Goal: Task Accomplishment & Management: Use online tool/utility

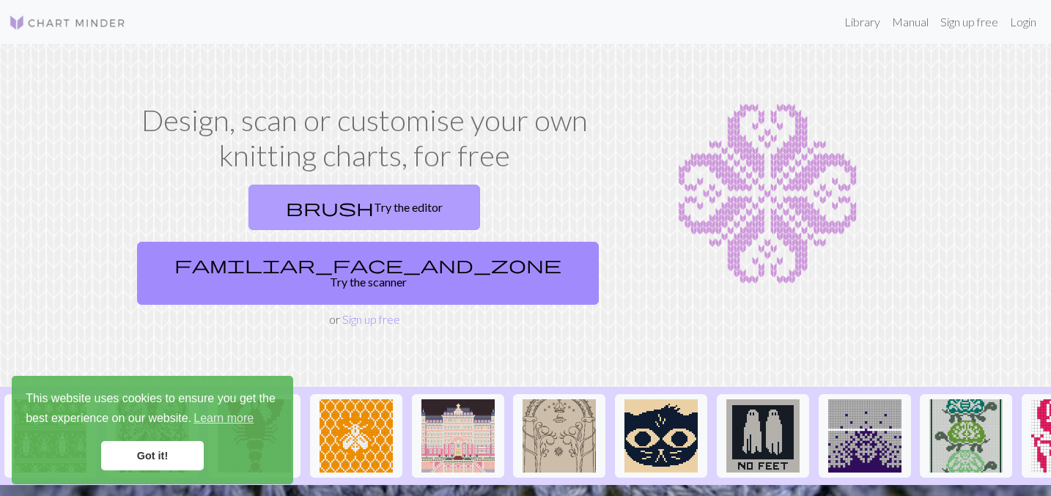
click at [269, 198] on link "brush Try the editor" at bounding box center [364, 207] width 232 height 45
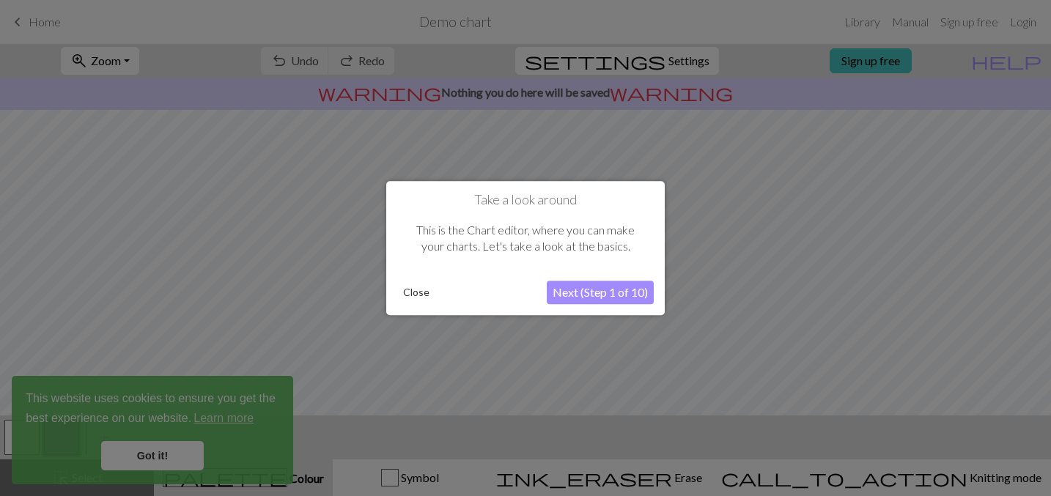
click at [408, 289] on button "Close" at bounding box center [416, 292] width 38 height 22
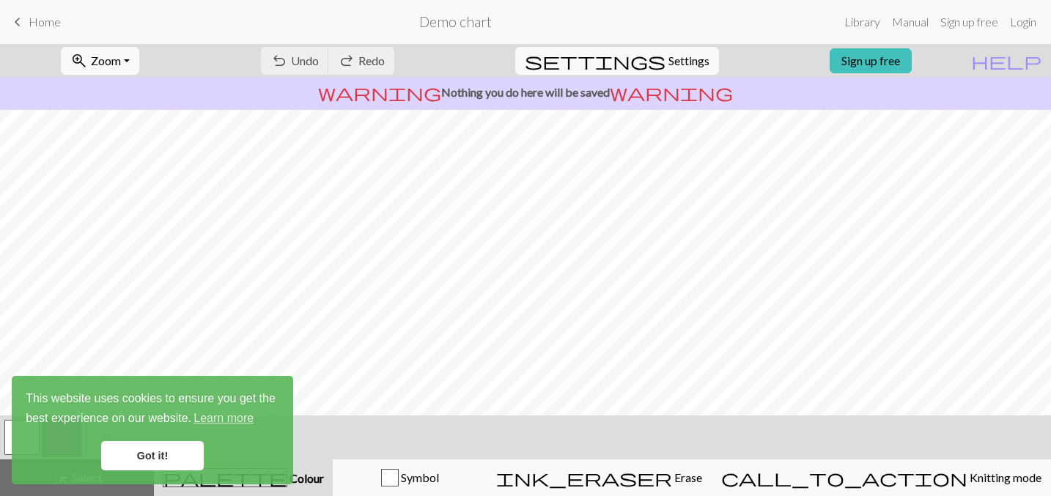
scroll to position [226, 0]
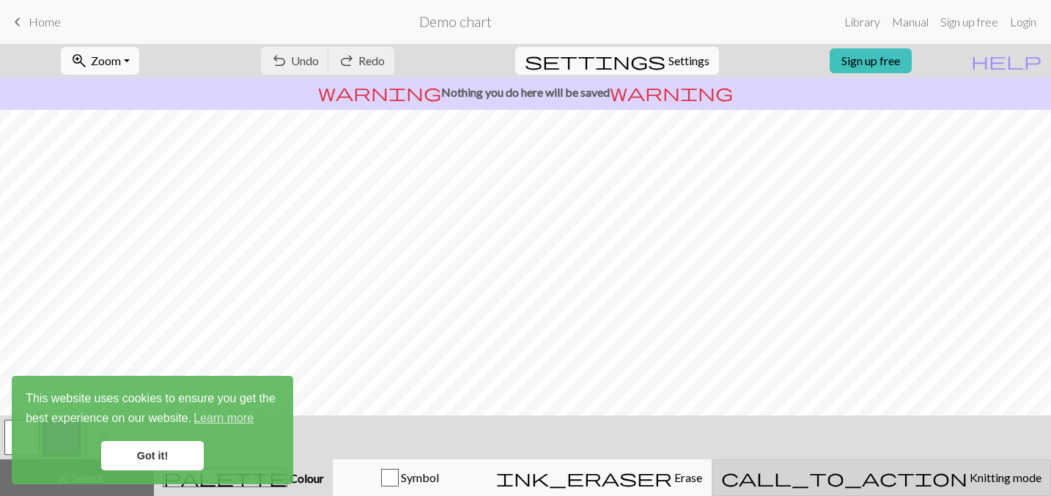
click at [972, 467] on button "call_to_action Knitting mode Knitting mode" at bounding box center [880, 477] width 339 height 37
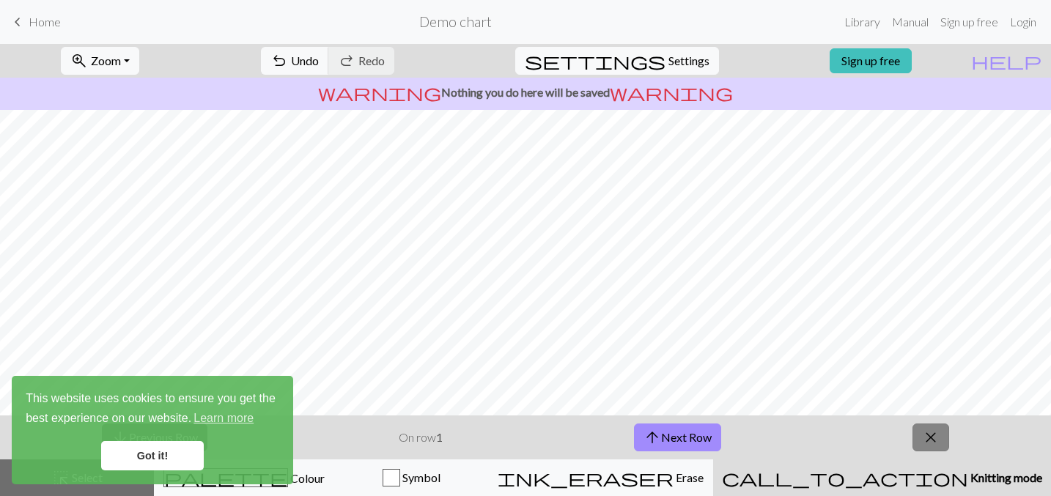
click at [944, 447] on button "close" at bounding box center [930, 437] width 37 height 28
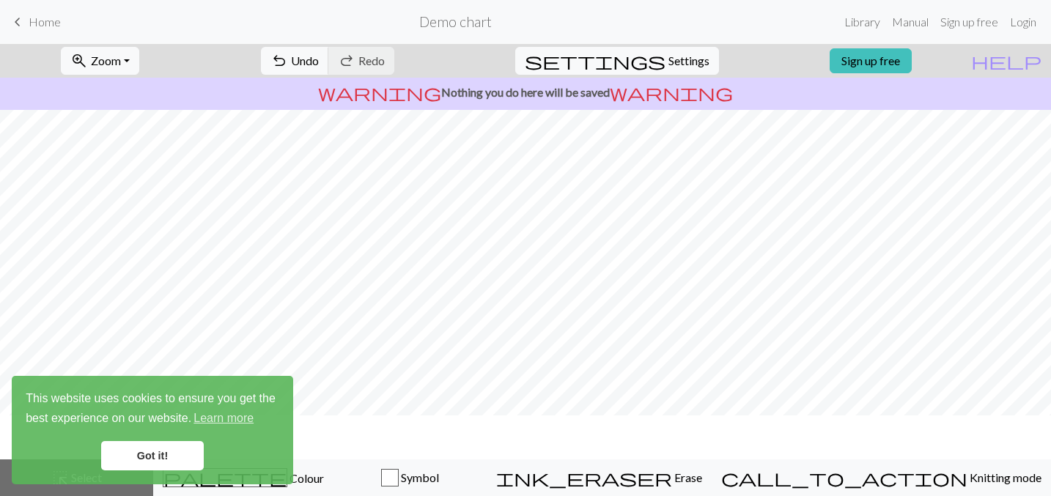
scroll to position [185, 0]
click at [324, 473] on span "Colour" at bounding box center [305, 478] width 37 height 14
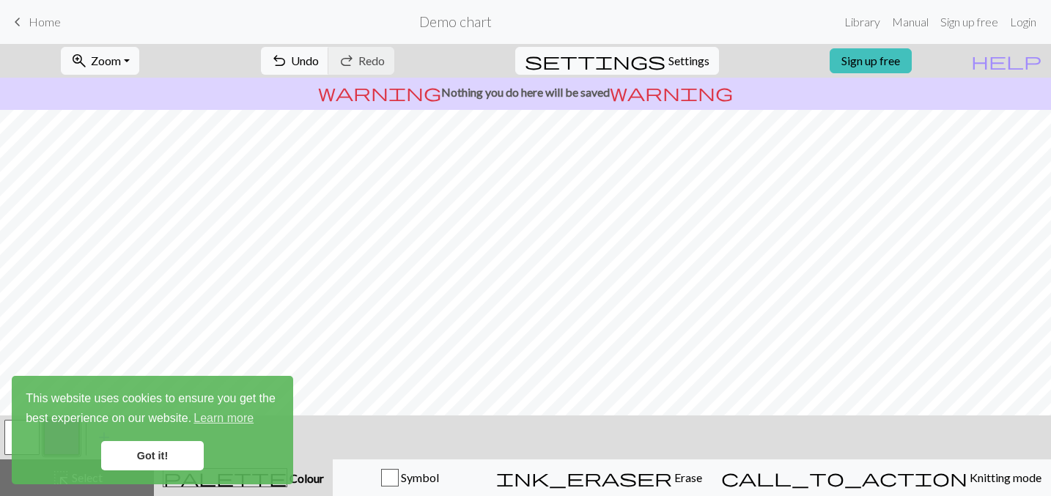
click at [175, 451] on link "Got it!" at bounding box center [152, 455] width 103 height 29
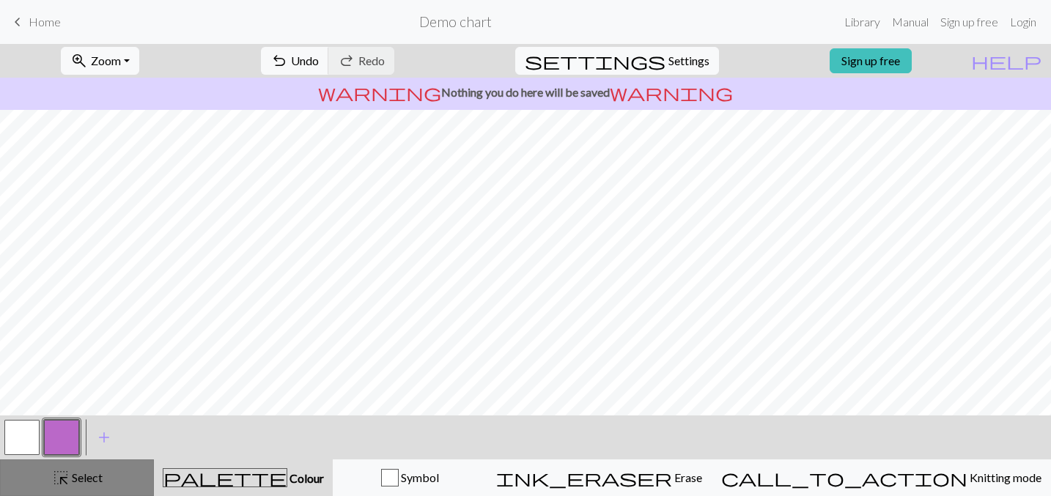
click at [82, 465] on button "highlight_alt Select Select" at bounding box center [77, 477] width 154 height 37
click at [23, 18] on span "keyboard_arrow_left" at bounding box center [18, 22] width 18 height 21
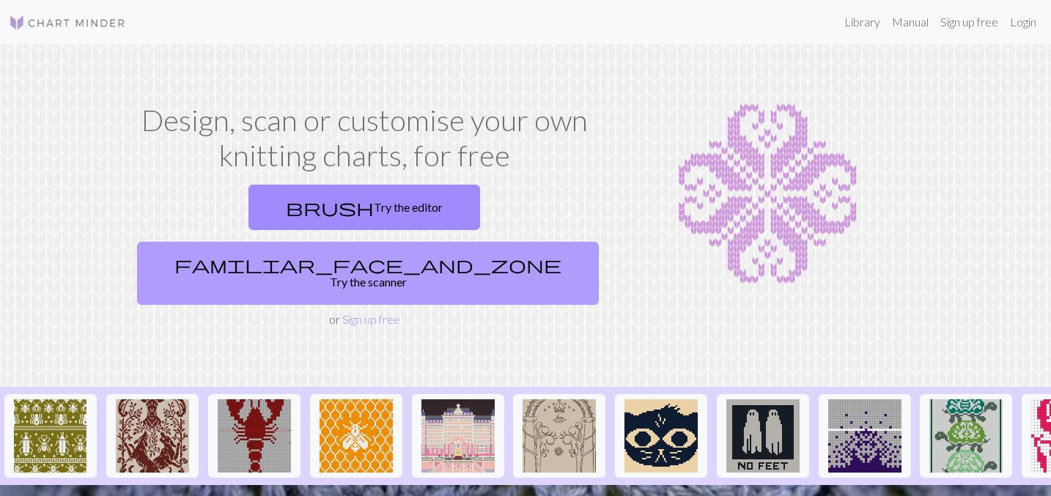
click at [536, 242] on link "familiar_face_and_zone Try the scanner" at bounding box center [368, 273] width 462 height 63
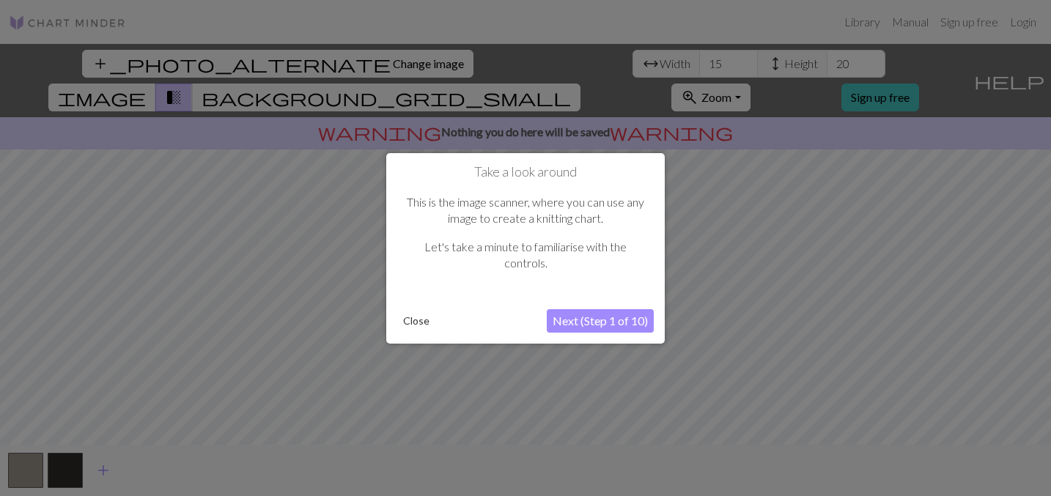
click at [582, 320] on button "Next (Step 1 of 10)" at bounding box center [600, 320] width 107 height 23
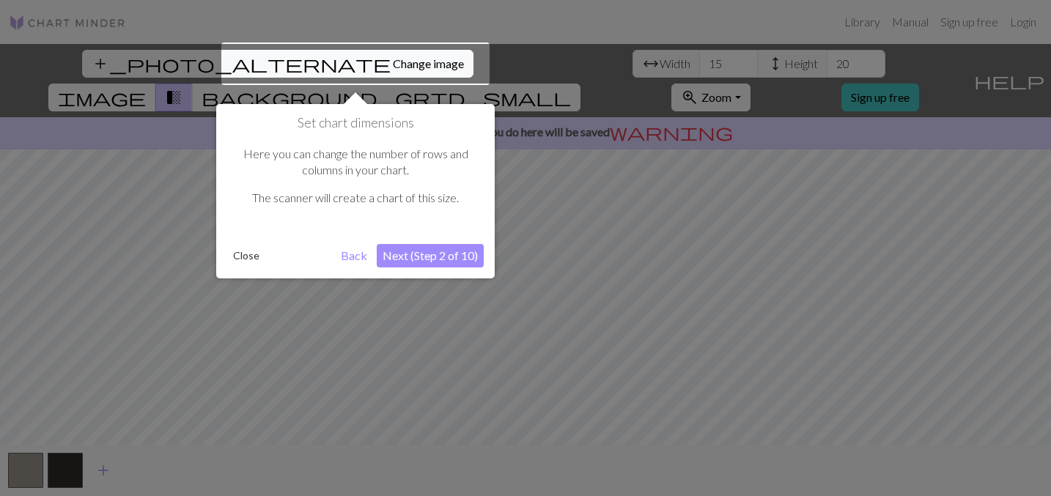
click at [456, 256] on button "Next (Step 2 of 10)" at bounding box center [430, 255] width 107 height 23
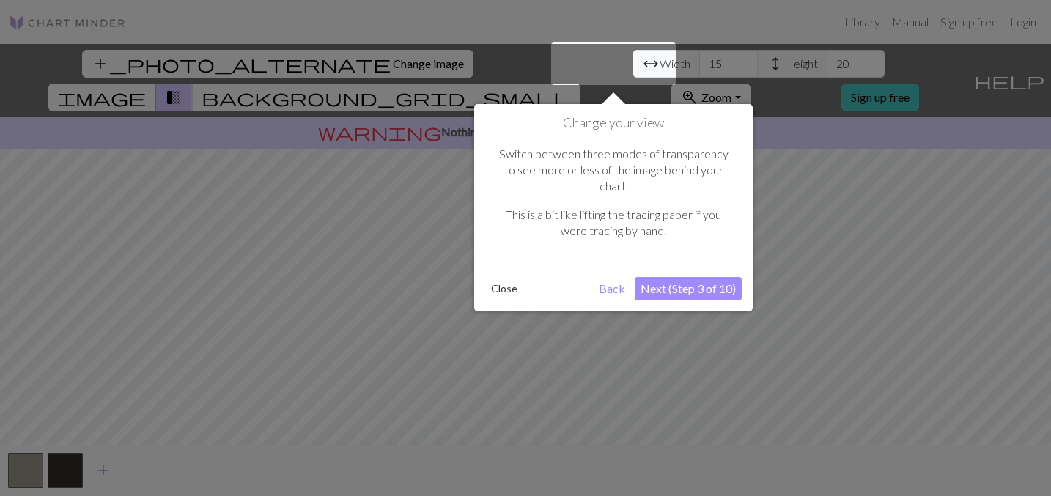
click at [705, 277] on button "Next (Step 3 of 10)" at bounding box center [687, 288] width 107 height 23
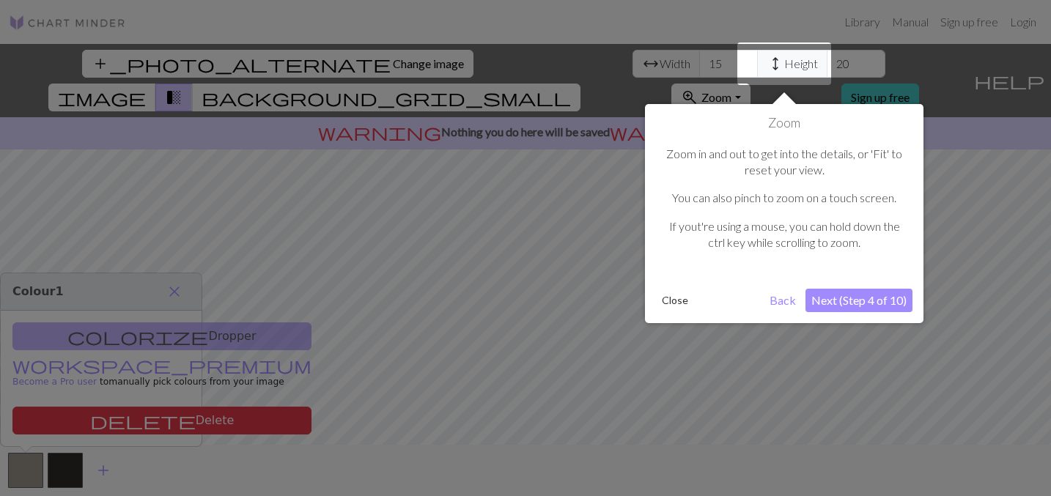
click at [859, 289] on button "Next (Step 4 of 10)" at bounding box center [858, 300] width 107 height 23
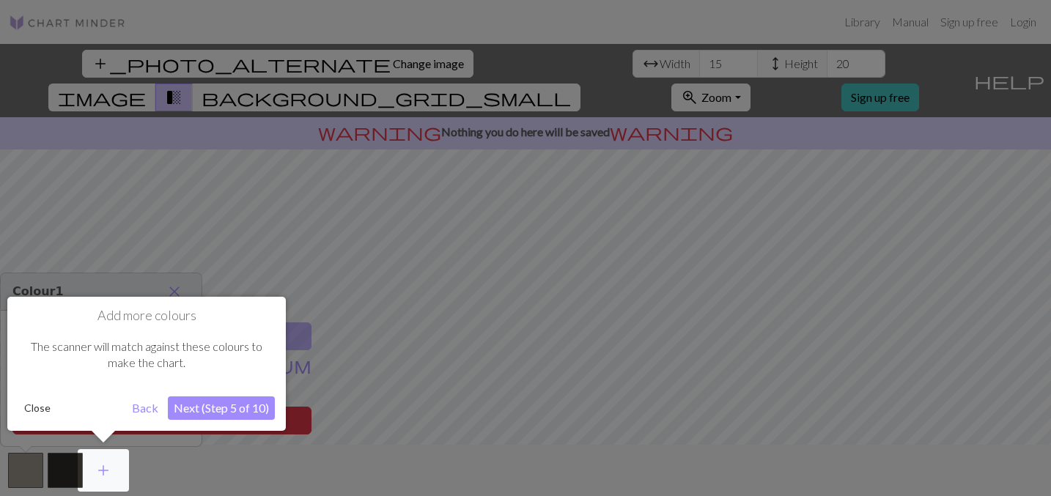
click at [236, 392] on div "Add more colours The scanner will match against these colours to make the chart…" at bounding box center [146, 364] width 278 height 134
click at [237, 404] on button "Next (Step 5 of 10)" at bounding box center [221, 407] width 107 height 23
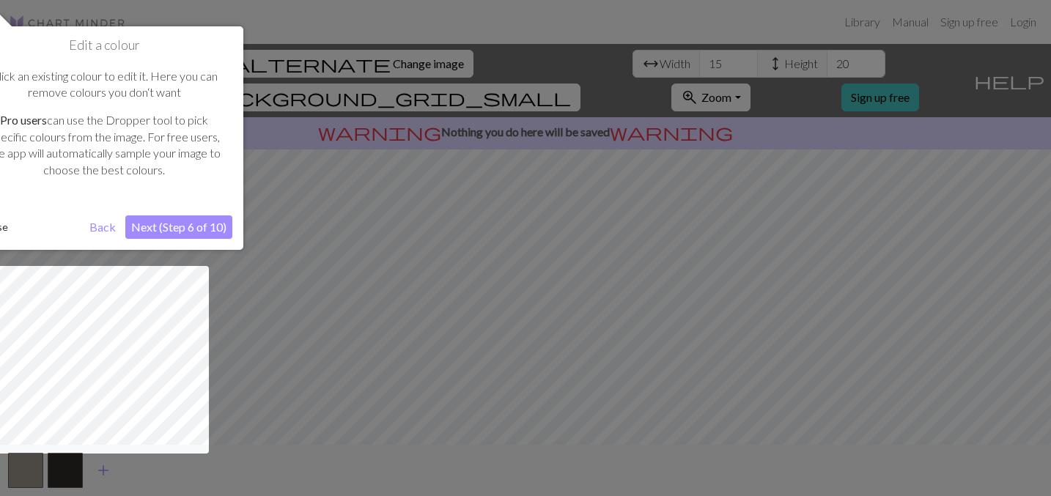
click at [154, 229] on button "Next (Step 6 of 10)" at bounding box center [178, 226] width 107 height 23
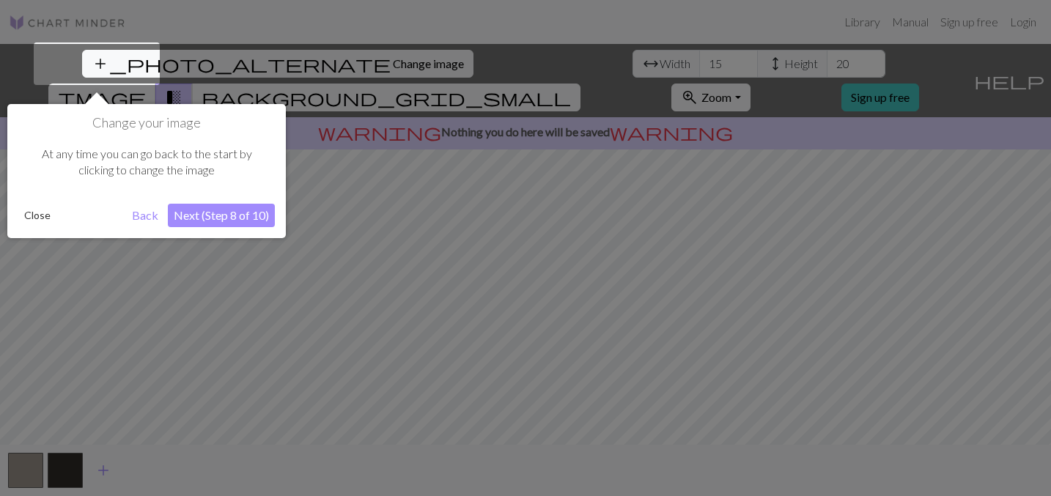
click at [221, 218] on button "Next (Step 8 of 10)" at bounding box center [221, 215] width 107 height 23
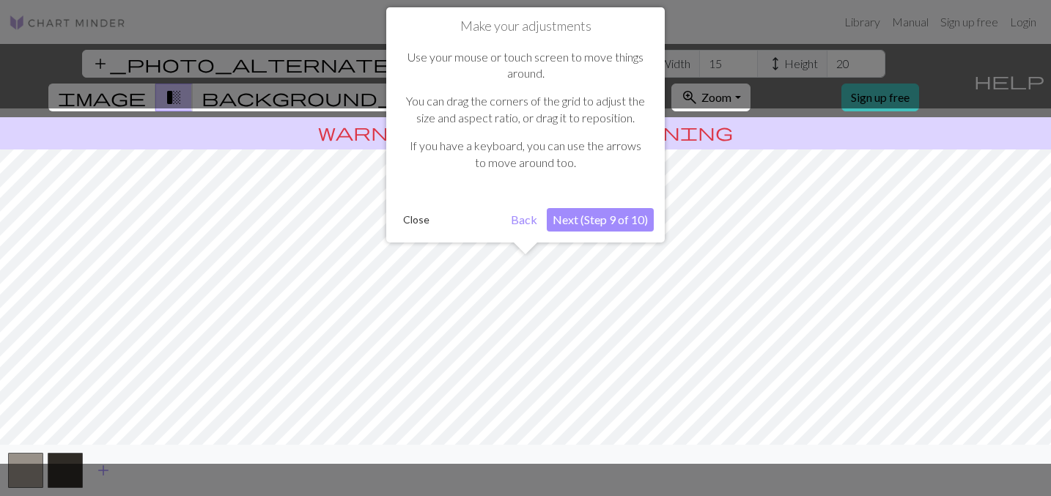
click at [579, 217] on button "Next (Step 9 of 10)" at bounding box center [600, 219] width 107 height 23
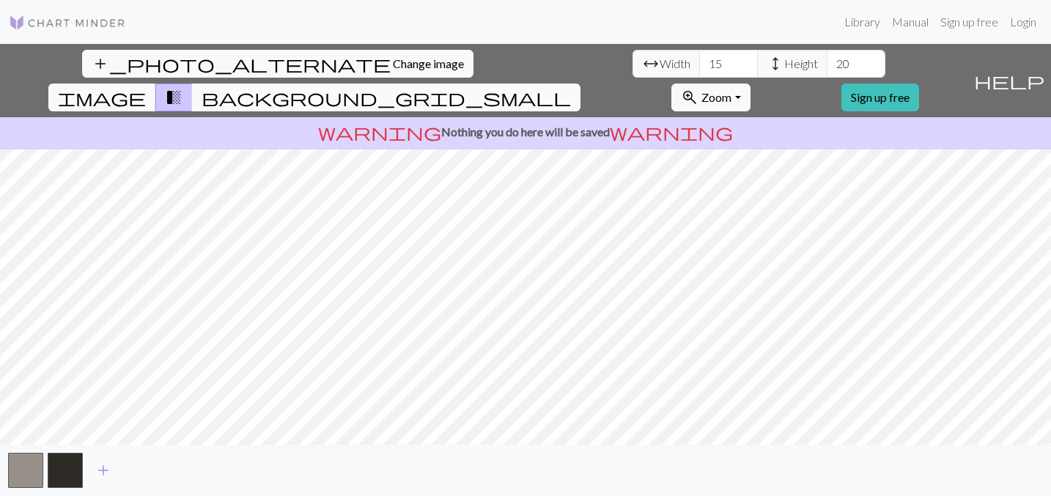
click at [571, 87] on span "background_grid_small" at bounding box center [385, 97] width 369 height 21
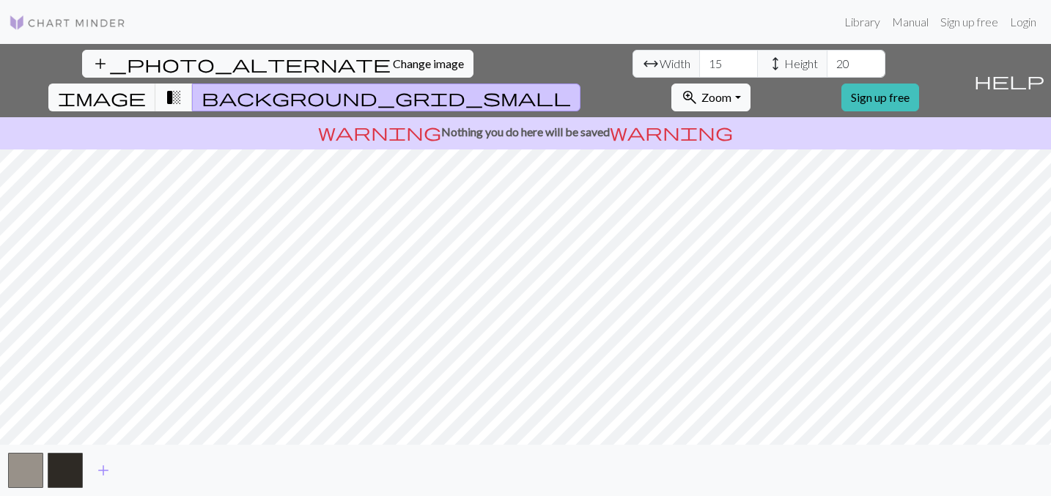
click at [182, 87] on span "transition_fade" at bounding box center [174, 97] width 18 height 21
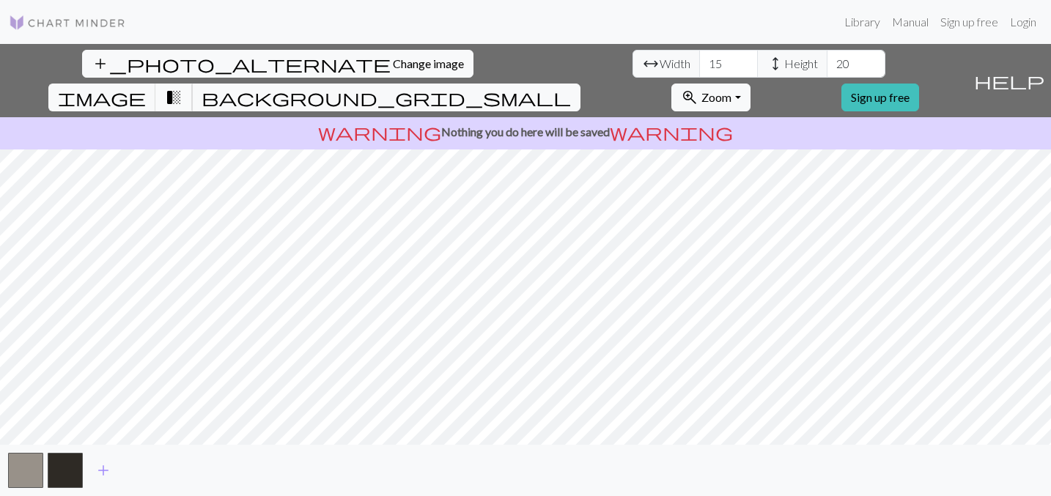
click at [182, 87] on span "transition_fade" at bounding box center [174, 97] width 18 height 21
click at [146, 87] on span "image" at bounding box center [102, 97] width 88 height 21
click at [193, 84] on button "transition_fade" at bounding box center [173, 98] width 37 height 28
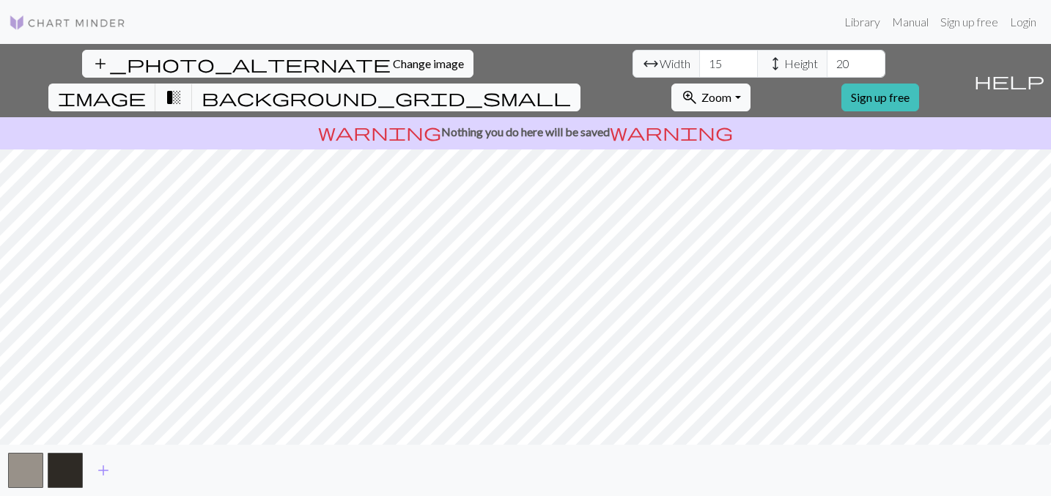
click at [571, 87] on span "background_grid_small" at bounding box center [385, 97] width 369 height 21
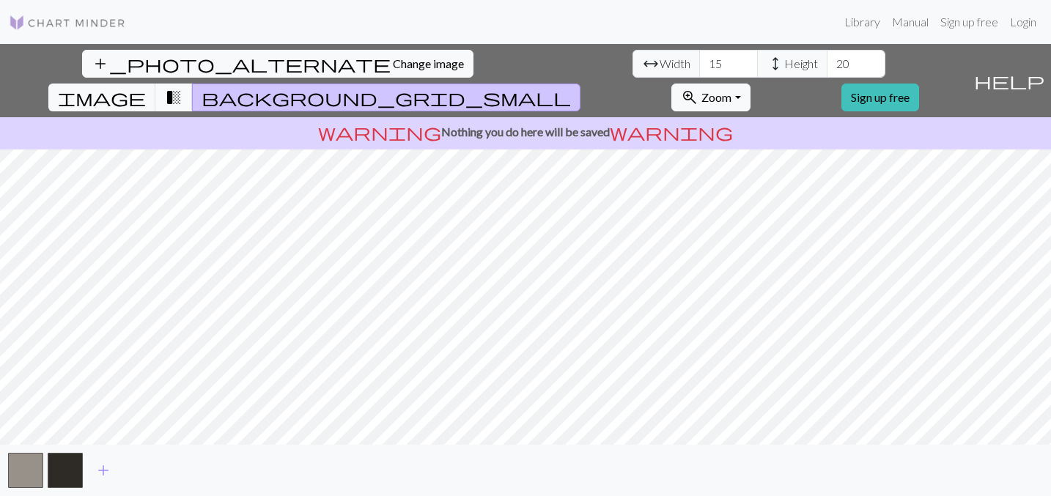
click at [182, 87] on span "transition_fade" at bounding box center [174, 97] width 18 height 21
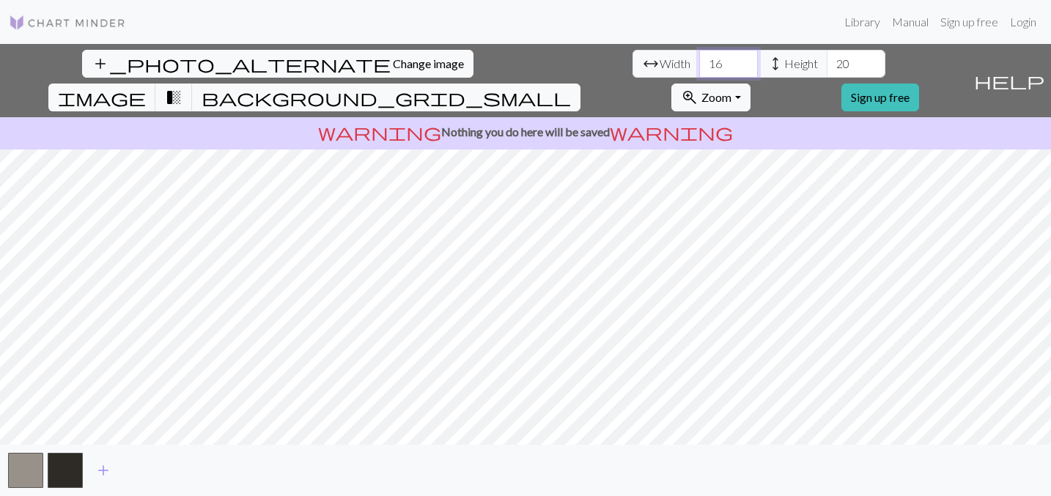
click at [699, 62] on input "16" at bounding box center [728, 64] width 59 height 28
click at [699, 62] on input "17" at bounding box center [728, 64] width 59 height 28
click at [699, 62] on input "18" at bounding box center [728, 64] width 59 height 28
click at [699, 62] on input "19" at bounding box center [728, 64] width 59 height 28
click at [699, 62] on input "20" at bounding box center [728, 64] width 59 height 28
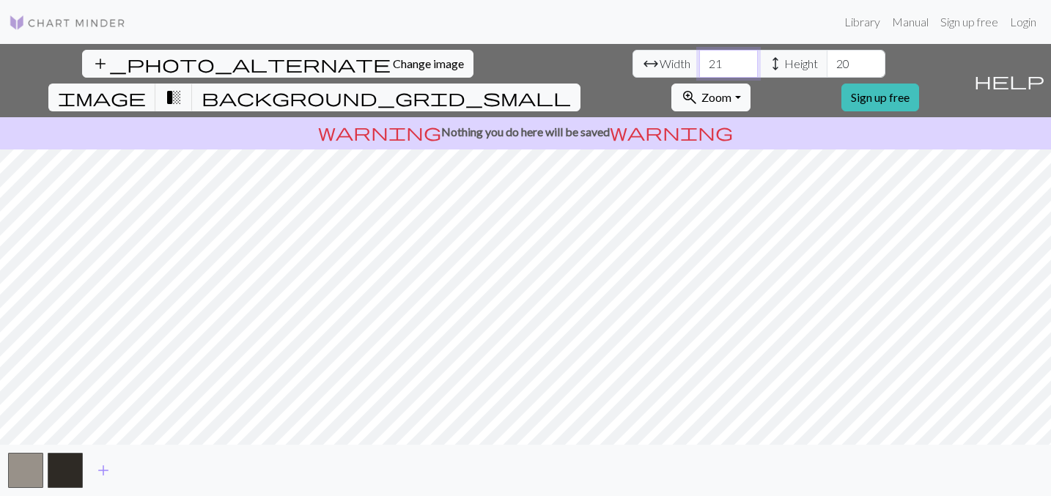
click at [699, 62] on input "21" at bounding box center [728, 64] width 59 height 28
click at [699, 62] on input "22" at bounding box center [728, 64] width 59 height 28
type input "23"
click at [699, 62] on input "23" at bounding box center [728, 64] width 59 height 28
click at [826, 61] on input "21" at bounding box center [855, 64] width 59 height 28
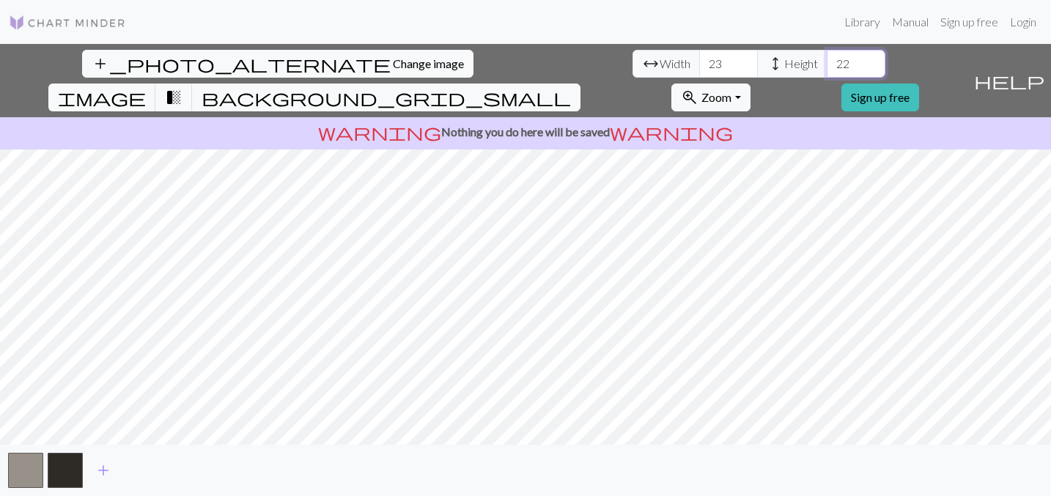
click at [826, 61] on input "22" at bounding box center [855, 64] width 59 height 28
click at [826, 61] on input "23" at bounding box center [855, 64] width 59 height 28
click at [826, 61] on input "24" at bounding box center [855, 64] width 59 height 28
click at [826, 61] on input "25" at bounding box center [855, 64] width 59 height 28
click at [826, 61] on input "26" at bounding box center [855, 64] width 59 height 28
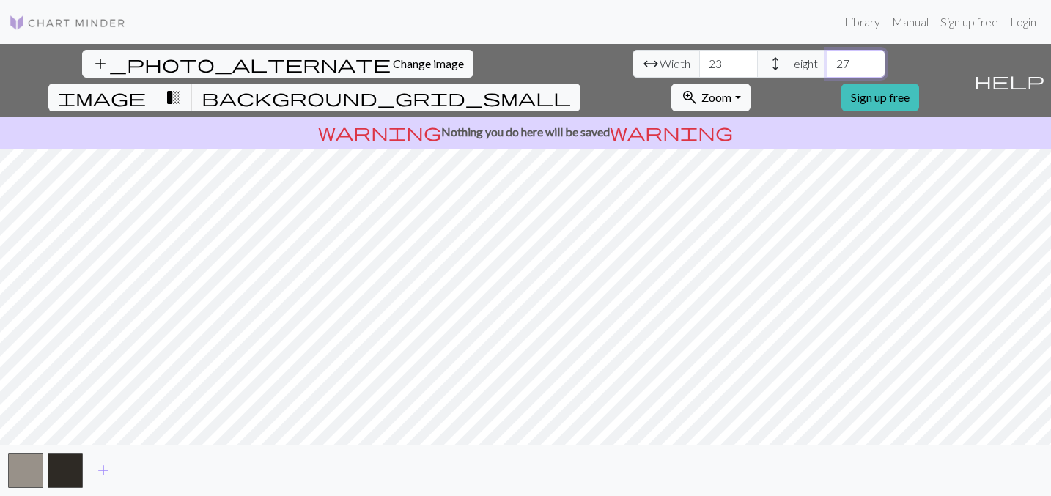
click at [826, 61] on input "27" at bounding box center [855, 64] width 59 height 28
click at [826, 61] on input "28" at bounding box center [855, 64] width 59 height 28
click at [826, 61] on input "29" at bounding box center [855, 64] width 59 height 28
click at [826, 61] on input "30" at bounding box center [855, 64] width 59 height 28
click at [826, 61] on input "31" at bounding box center [855, 64] width 59 height 28
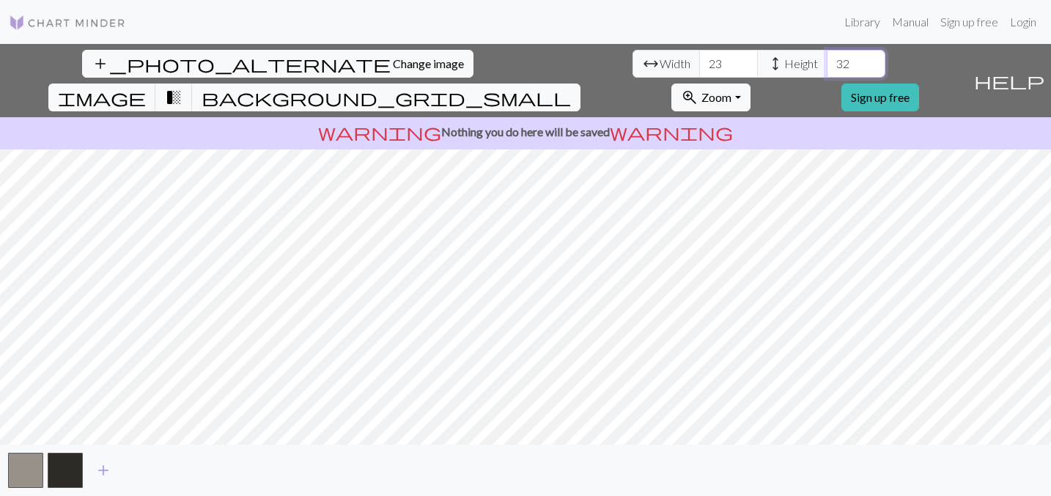
click at [826, 61] on input "32" at bounding box center [855, 64] width 59 height 28
click at [826, 61] on input "33" at bounding box center [855, 64] width 59 height 28
click at [826, 61] on input "34" at bounding box center [855, 64] width 59 height 28
click at [826, 61] on input "35" at bounding box center [855, 64] width 59 height 28
click at [826, 61] on input "36" at bounding box center [855, 64] width 59 height 28
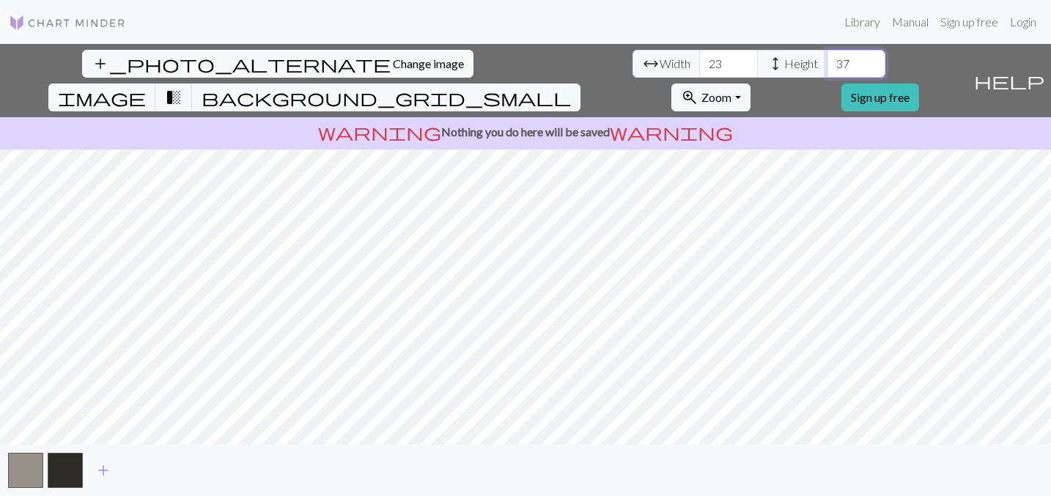
click at [826, 61] on input "37" at bounding box center [855, 64] width 59 height 28
click at [826, 61] on input "38" at bounding box center [855, 64] width 59 height 28
click at [826, 61] on input "67" at bounding box center [855, 64] width 59 height 28
click at [106, 471] on span "add" at bounding box center [104, 470] width 18 height 21
click at [142, 471] on span "add" at bounding box center [143, 470] width 18 height 21
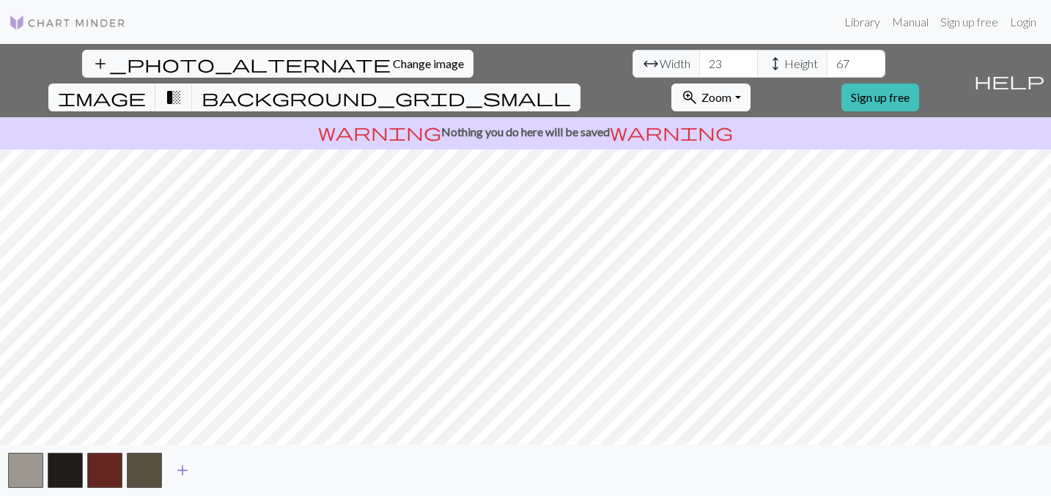
click at [184, 468] on span "add" at bounding box center [183, 470] width 18 height 21
click at [223, 468] on span "add" at bounding box center [222, 470] width 18 height 21
click at [257, 466] on span "add" at bounding box center [262, 470] width 18 height 21
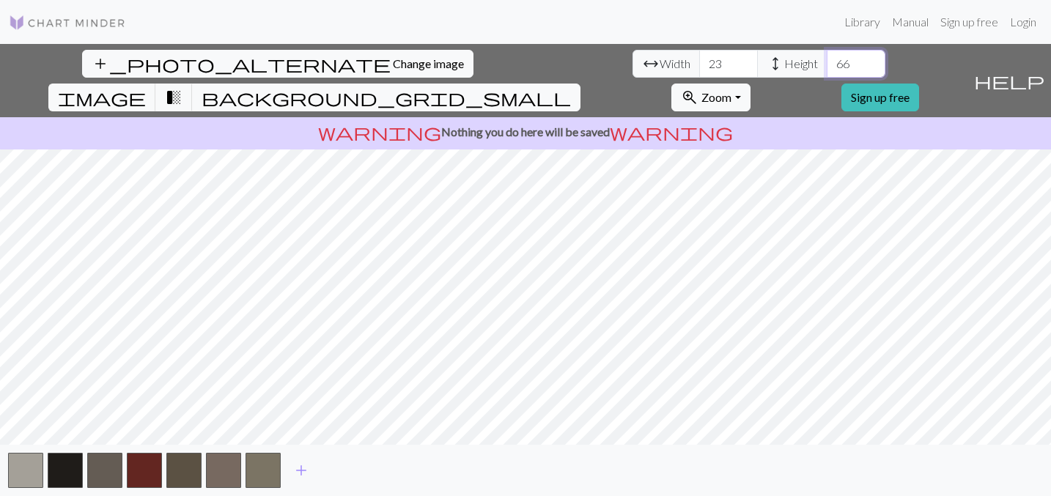
click at [826, 68] on input "66" at bounding box center [855, 64] width 59 height 28
click at [826, 68] on input "65" at bounding box center [855, 64] width 59 height 28
click at [826, 68] on input "64" at bounding box center [855, 64] width 59 height 28
click at [826, 68] on input "63" at bounding box center [855, 64] width 59 height 28
click at [826, 68] on input "62" at bounding box center [855, 64] width 59 height 28
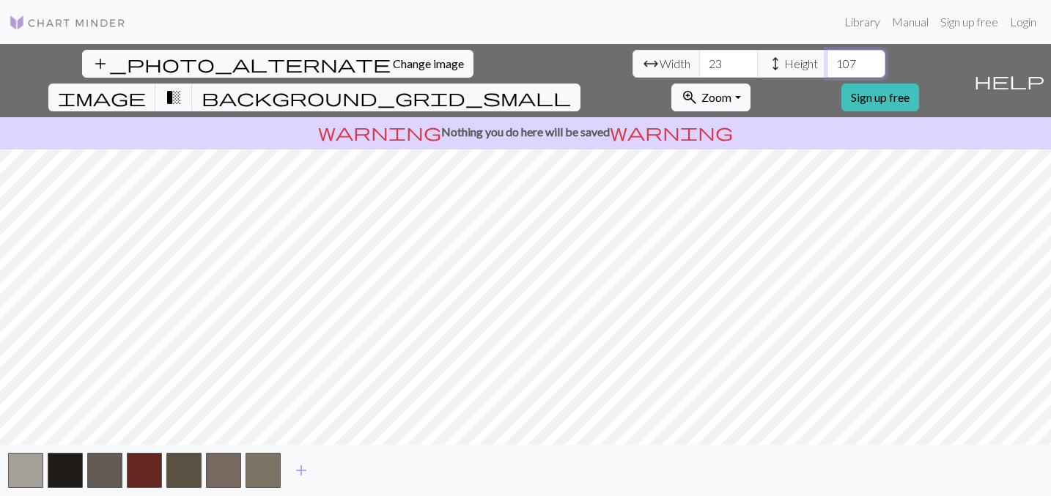
click at [826, 57] on input "107" at bounding box center [855, 64] width 59 height 28
click at [307, 470] on span "add" at bounding box center [301, 470] width 18 height 21
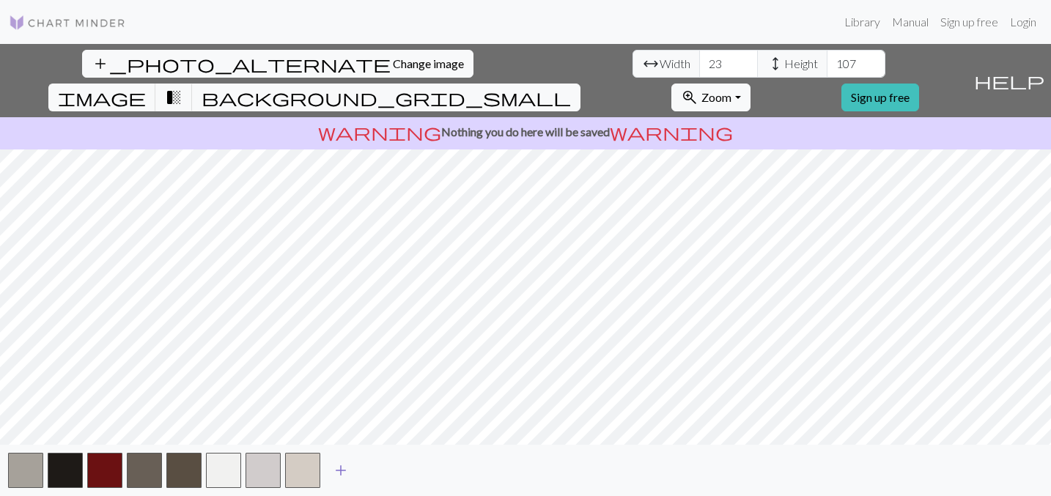
click at [307, 470] on button "button" at bounding box center [302, 470] width 35 height 35
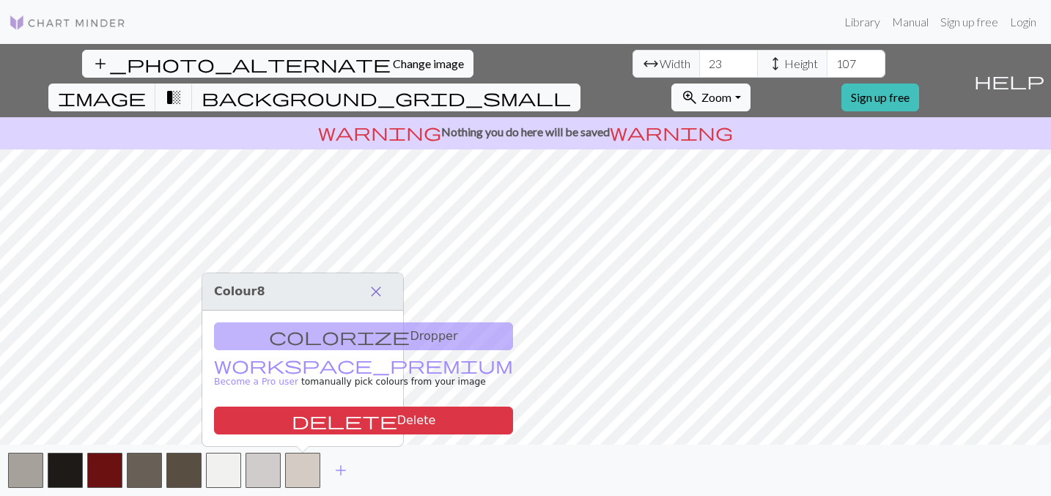
click at [377, 291] on span "close" at bounding box center [376, 291] width 18 height 21
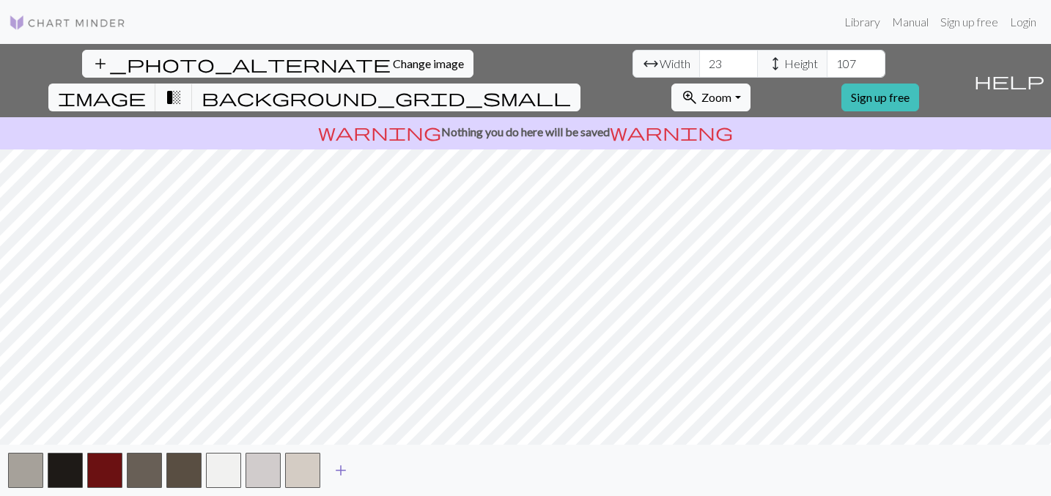
click at [340, 472] on span "add" at bounding box center [341, 470] width 18 height 21
click at [340, 472] on button "button" at bounding box center [342, 470] width 35 height 35
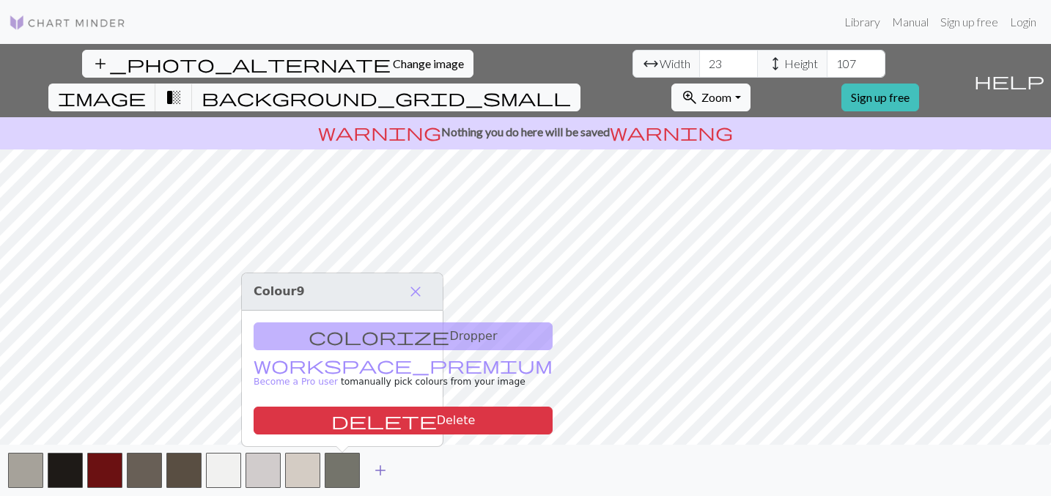
click at [380, 470] on span "add" at bounding box center [380, 470] width 18 height 21
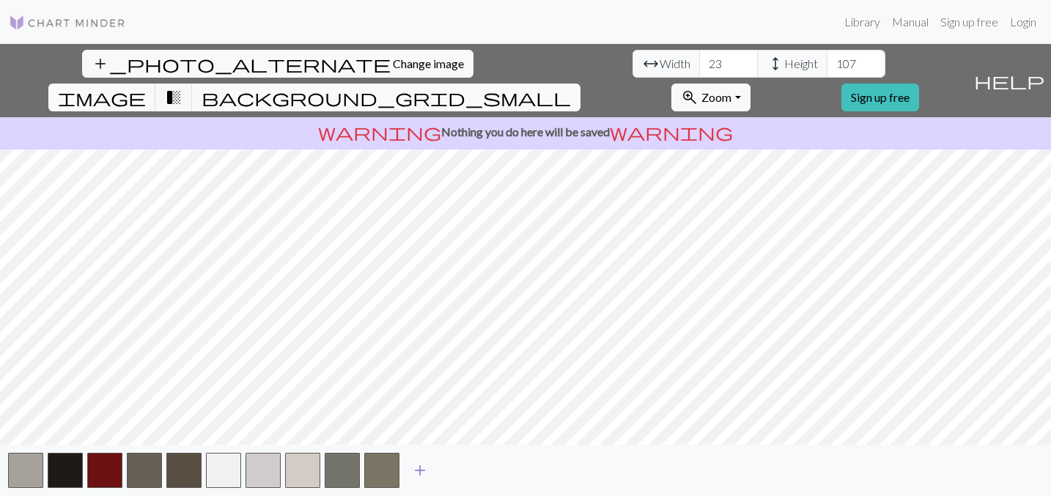
click at [426, 469] on span "add" at bounding box center [420, 470] width 18 height 21
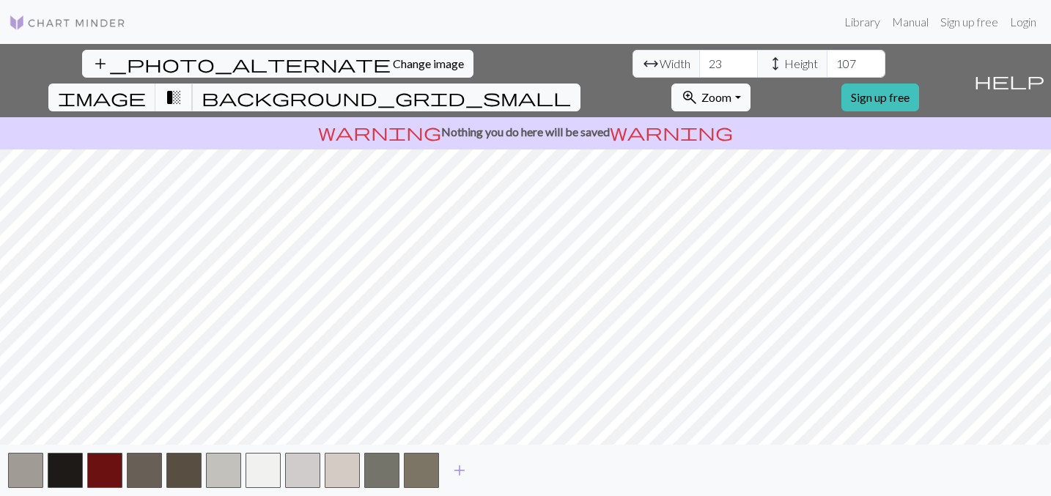
click at [182, 87] on span "transition_fade" at bounding box center [174, 97] width 18 height 21
click at [146, 87] on span "image" at bounding box center [102, 97] width 88 height 21
click at [193, 84] on button "transition_fade" at bounding box center [173, 98] width 37 height 28
click at [571, 87] on span "background_grid_small" at bounding box center [385, 97] width 369 height 21
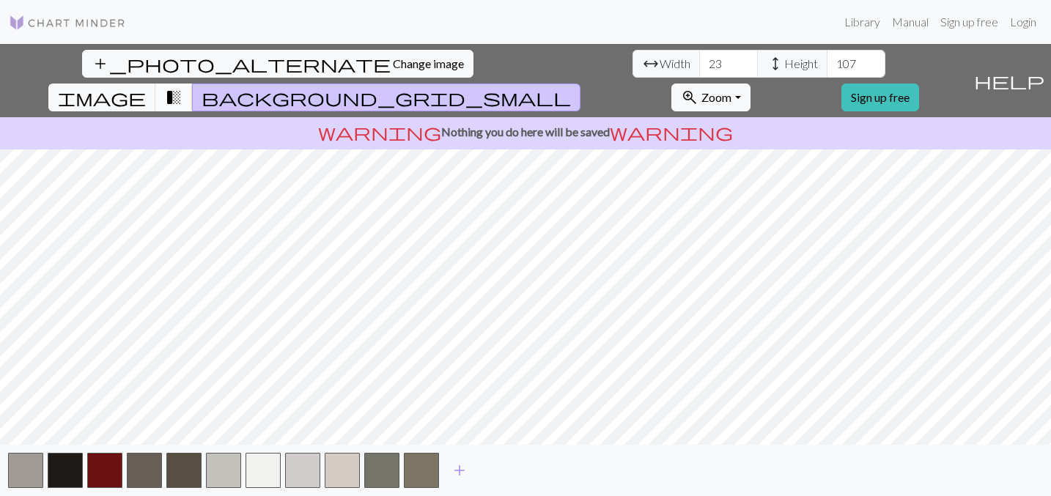
click at [182, 87] on span "transition_fade" at bounding box center [174, 97] width 18 height 21
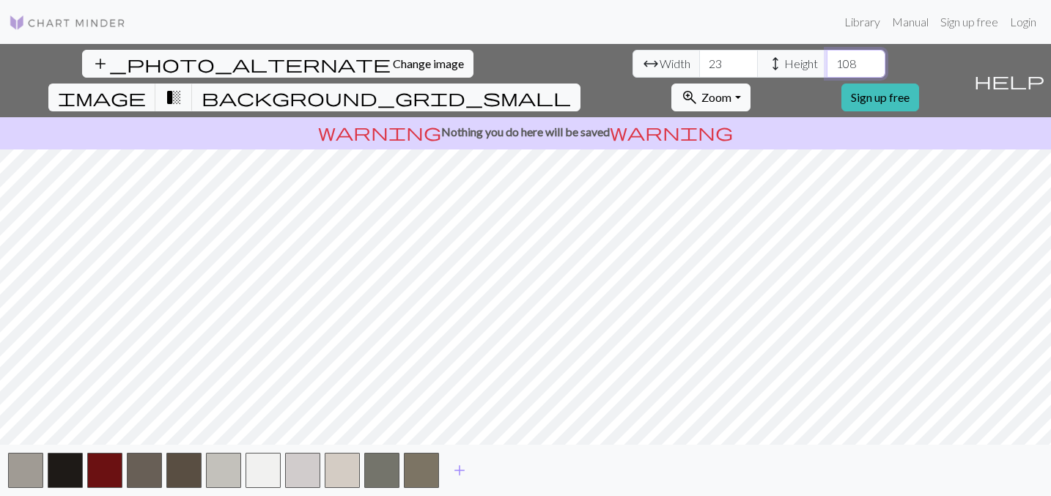
click at [826, 61] on input "108" at bounding box center [855, 64] width 59 height 28
click at [826, 61] on input "109" at bounding box center [855, 64] width 59 height 28
click at [826, 61] on input "110" at bounding box center [855, 64] width 59 height 28
click at [826, 61] on input "111" at bounding box center [855, 64] width 59 height 28
click at [826, 61] on input "112" at bounding box center [855, 64] width 59 height 28
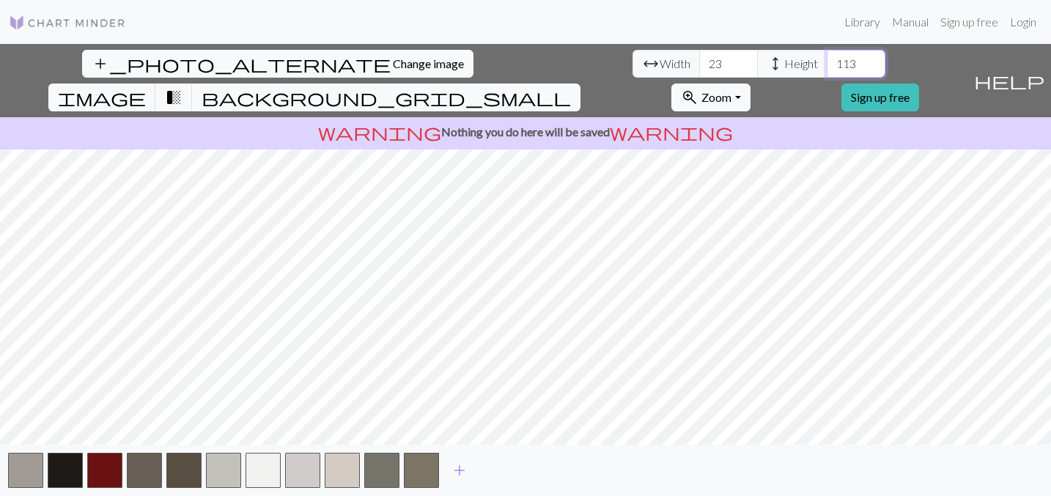
click at [826, 61] on input "113" at bounding box center [855, 64] width 59 height 28
click at [826, 61] on input "118" at bounding box center [855, 64] width 59 height 28
click at [826, 69] on input "117" at bounding box center [855, 64] width 59 height 28
click at [826, 69] on input "116" at bounding box center [855, 64] width 59 height 28
click at [826, 69] on input "115" at bounding box center [855, 64] width 59 height 28
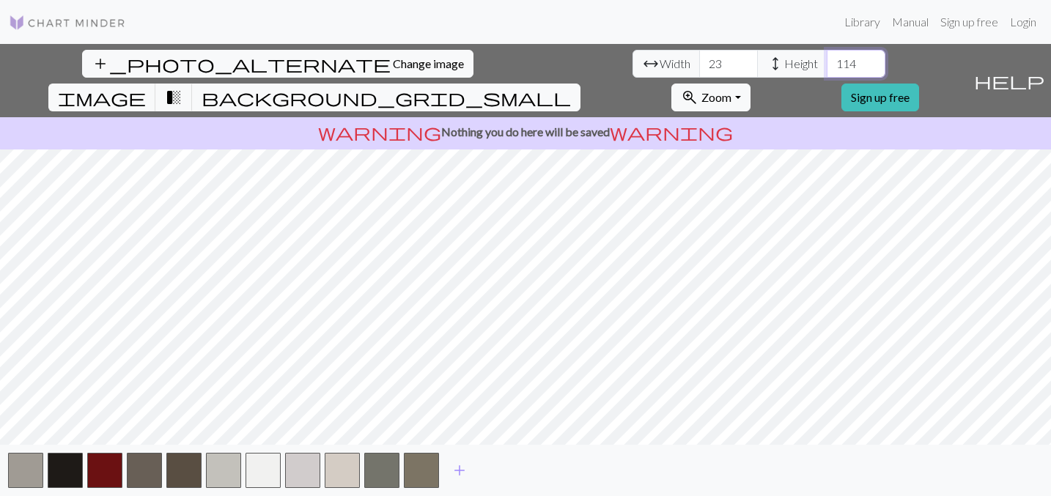
click at [826, 69] on input "114" at bounding box center [855, 64] width 59 height 28
click at [826, 69] on input "113" at bounding box center [855, 64] width 59 height 28
click at [826, 69] on input "112" at bounding box center [855, 64] width 59 height 28
click at [826, 69] on input "111" at bounding box center [855, 64] width 59 height 28
click at [826, 69] on input "110" at bounding box center [855, 64] width 59 height 28
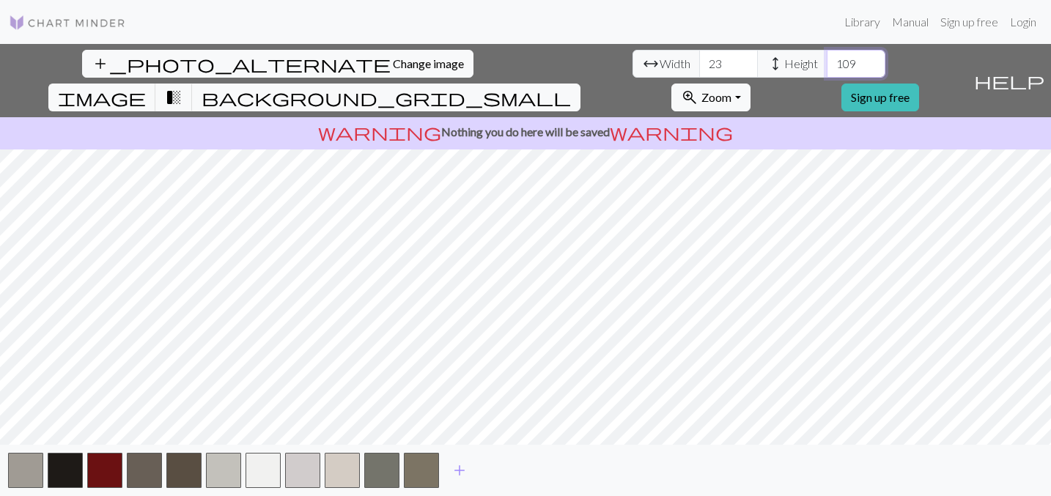
click at [826, 69] on input "109" at bounding box center [855, 64] width 59 height 28
click at [826, 69] on input "108" at bounding box center [855, 64] width 59 height 28
click at [826, 69] on input "107" at bounding box center [855, 64] width 59 height 28
click at [826, 69] on input "106" at bounding box center [855, 64] width 59 height 28
click at [826, 69] on input "105" at bounding box center [855, 64] width 59 height 28
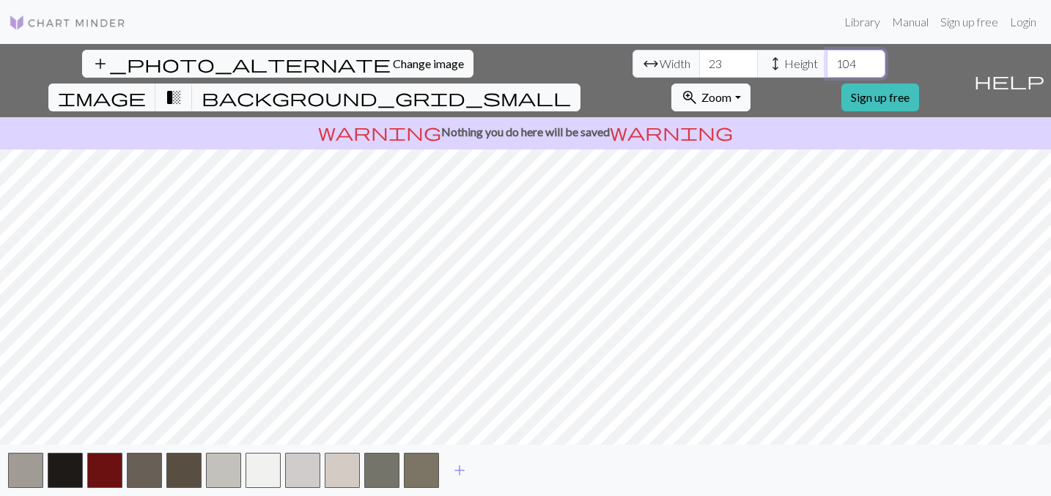
click at [826, 69] on input "104" at bounding box center [855, 64] width 59 height 28
click at [826, 69] on input "103" at bounding box center [855, 64] width 59 height 28
click at [826, 69] on input "102" at bounding box center [855, 64] width 59 height 28
click at [826, 69] on input "101" at bounding box center [855, 64] width 59 height 28
click at [826, 69] on input "100" at bounding box center [855, 64] width 59 height 28
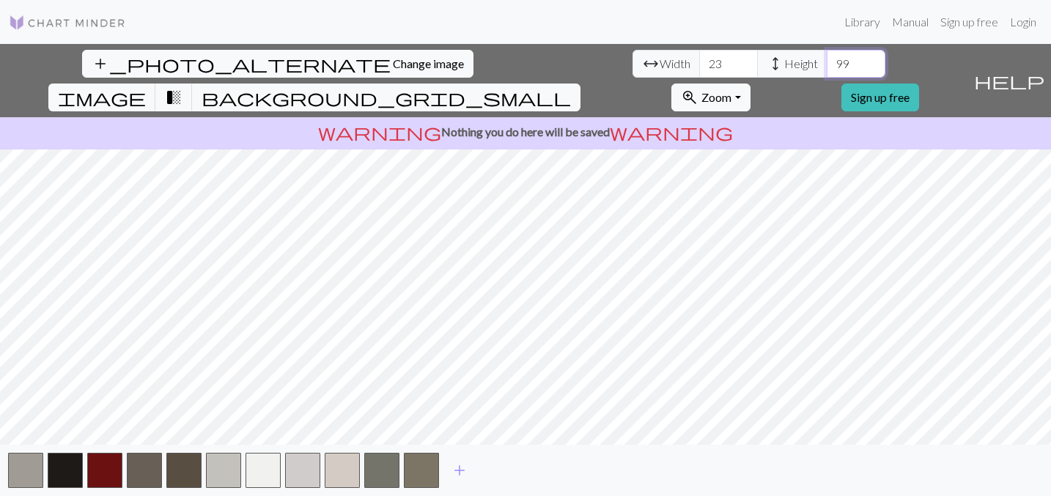
click at [826, 69] on input "99" at bounding box center [855, 64] width 59 height 28
click at [826, 69] on input "98" at bounding box center [855, 64] width 59 height 28
click at [826, 69] on input "97" at bounding box center [855, 64] width 59 height 28
click at [826, 69] on input "96" at bounding box center [855, 64] width 59 height 28
click at [826, 69] on input "95" at bounding box center [855, 64] width 59 height 28
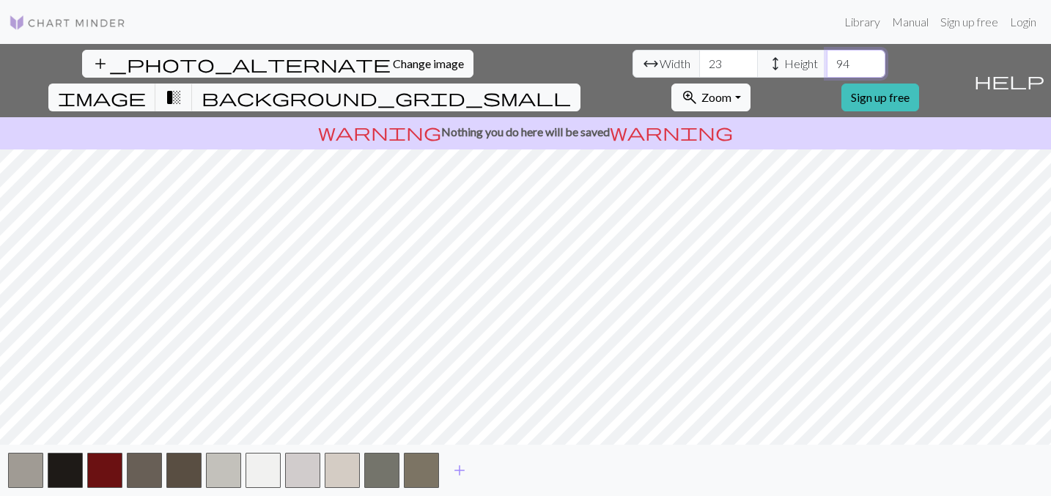
click at [826, 69] on input "94" at bounding box center [855, 64] width 59 height 28
click at [826, 69] on input "93" at bounding box center [855, 64] width 59 height 28
click at [826, 69] on input "92" at bounding box center [855, 64] width 59 height 28
click at [826, 69] on input "91" at bounding box center [855, 64] width 59 height 28
click at [826, 69] on input "90" at bounding box center [855, 64] width 59 height 28
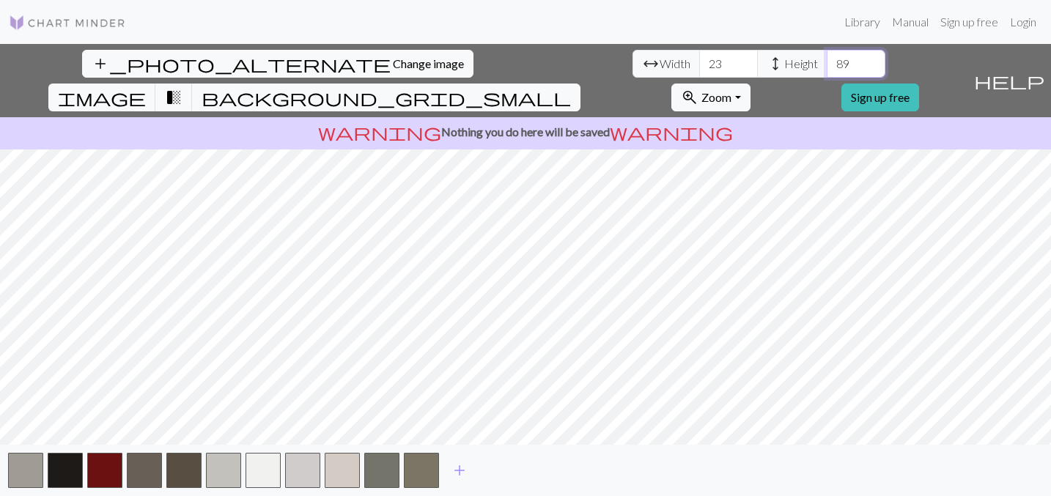
click at [826, 69] on input "89" at bounding box center [855, 64] width 59 height 28
click at [826, 69] on input "88" at bounding box center [855, 64] width 59 height 28
click at [826, 69] on input "87" at bounding box center [855, 64] width 59 height 28
click at [826, 69] on input "86" at bounding box center [855, 64] width 59 height 28
click at [826, 69] on input "85" at bounding box center [855, 64] width 59 height 28
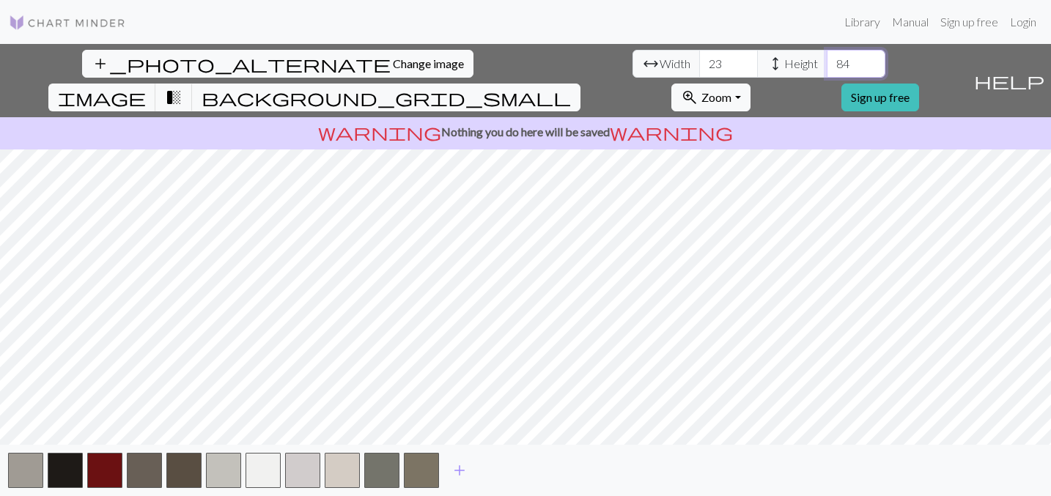
click at [826, 69] on input "84" at bounding box center [855, 64] width 59 height 28
click at [826, 69] on input "83" at bounding box center [855, 64] width 59 height 28
type input "82"
click at [826, 69] on input "82" at bounding box center [855, 64] width 59 height 28
click at [659, 65] on span "Width" at bounding box center [674, 64] width 31 height 18
